Goal: Go to known website: Access a specific website the user already knows

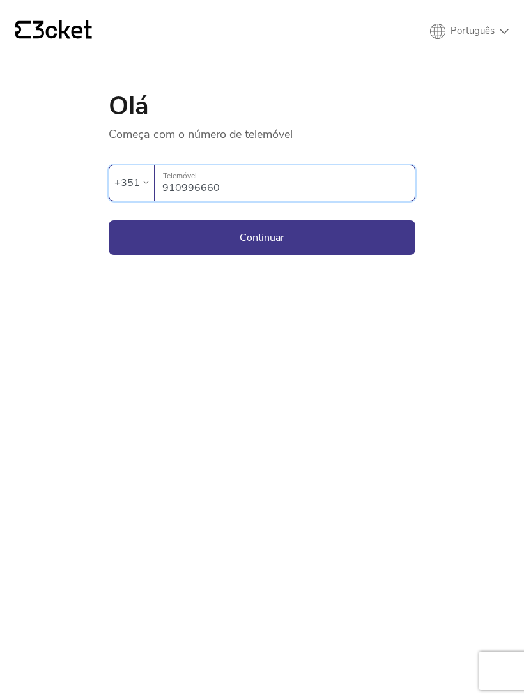
type input "910996660"
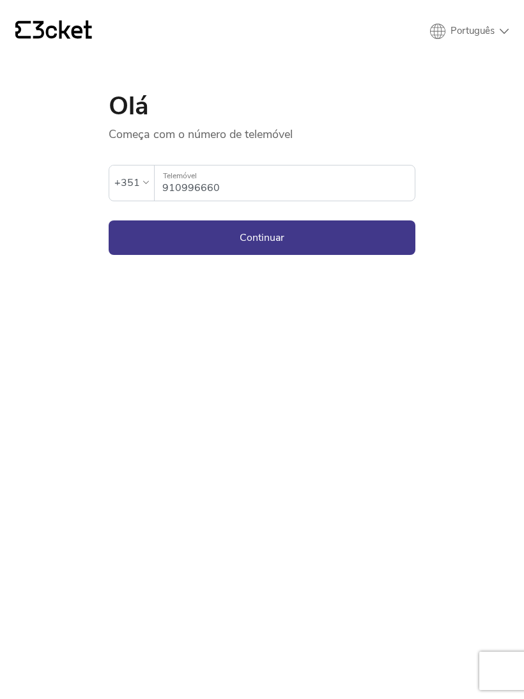
click at [342, 236] on button "Continuar" at bounding box center [262, 237] width 307 height 34
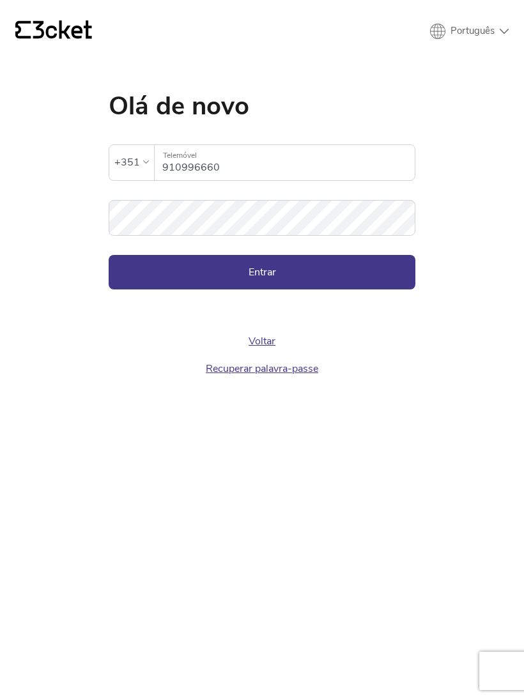
click at [358, 270] on button "Entrar" at bounding box center [262, 272] width 307 height 34
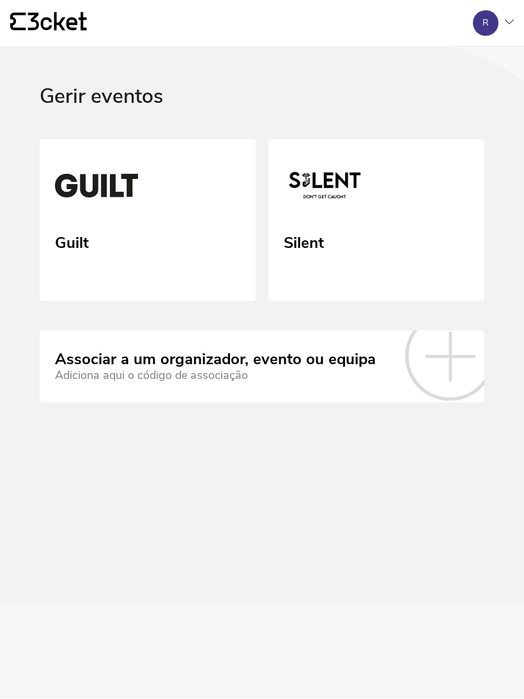
click at [164, 227] on link "Guilt" at bounding box center [148, 220] width 216 height 162
click at [202, 175] on link "Guilt" at bounding box center [148, 220] width 216 height 162
